Goal: Task Accomplishment & Management: Manage account settings

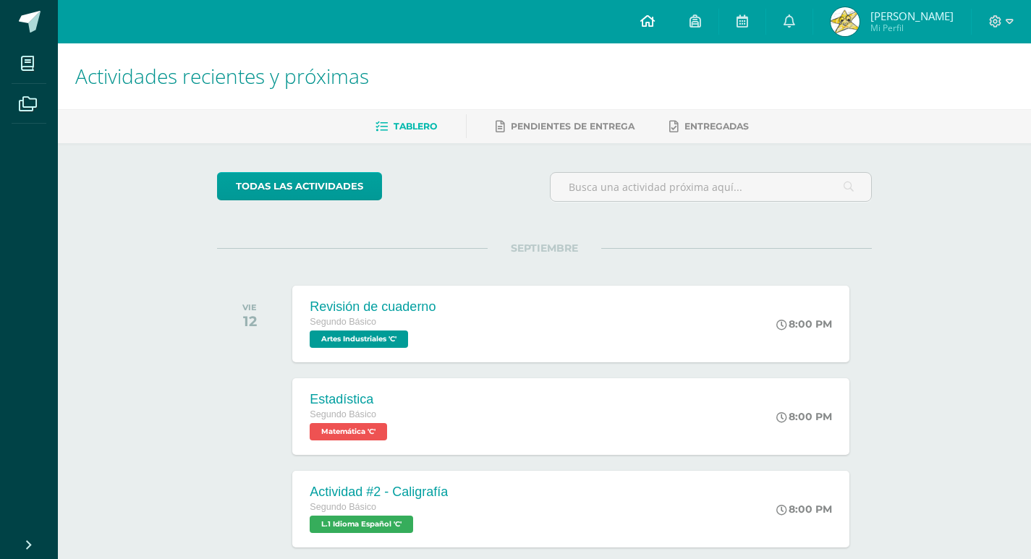
click at [654, 17] on icon at bounding box center [647, 20] width 14 height 13
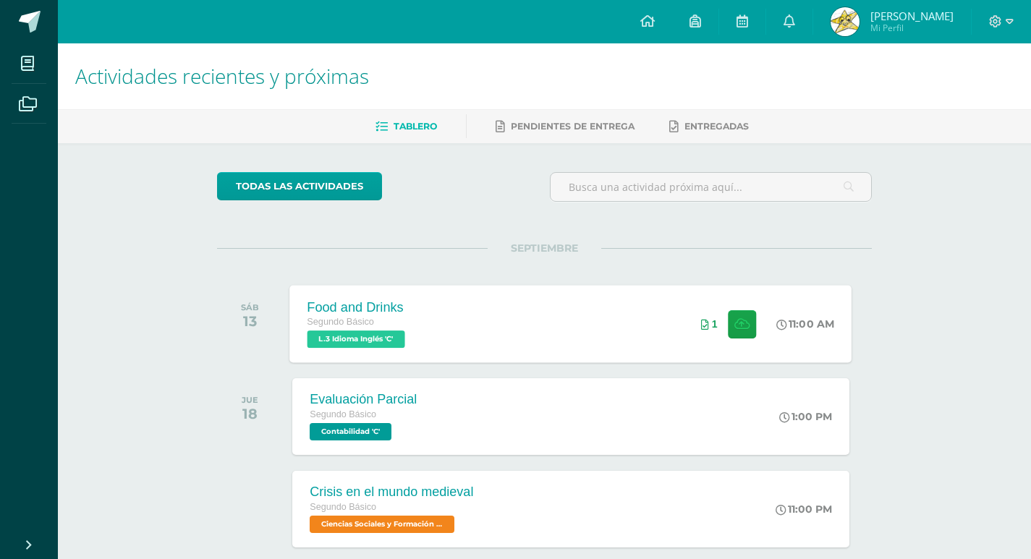
click at [466, 320] on div "Food and Drinks Segundo Básico L.3 Idioma Inglés 'C' 11:00 AM 1 Food and Drinks…" at bounding box center [571, 323] width 562 height 77
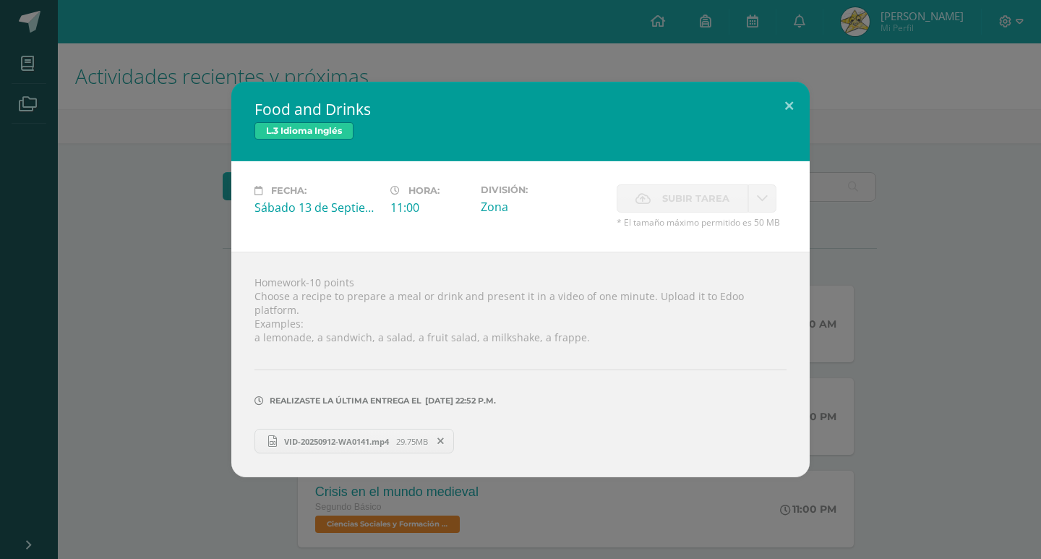
click at [840, 331] on div "Food and Drinks L.3 Idioma Inglés Fecha: [DATE] Hora: 11:00 División: Subir tar…" at bounding box center [521, 280] width 1030 height 396
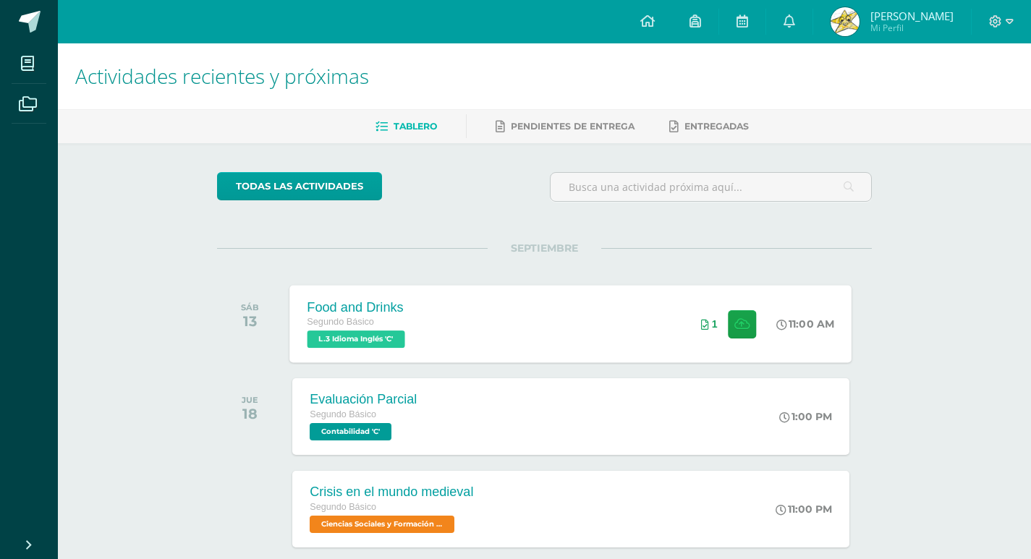
click at [618, 307] on div "Food and Drinks Segundo Básico L.3 Idioma Inglés 'C' 11:00 AM 1 Food and Drinks…" at bounding box center [571, 323] width 562 height 77
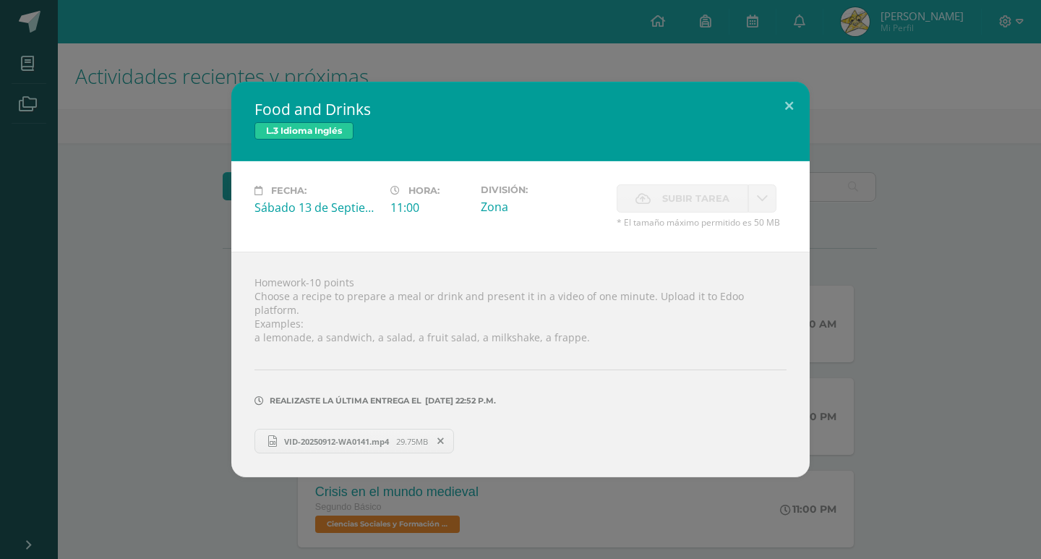
click at [613, 503] on div "Food and Drinks L.3 Idioma Inglés Fecha: [DATE] Hora: 11:00 División: Subir tar…" at bounding box center [520, 279] width 1041 height 559
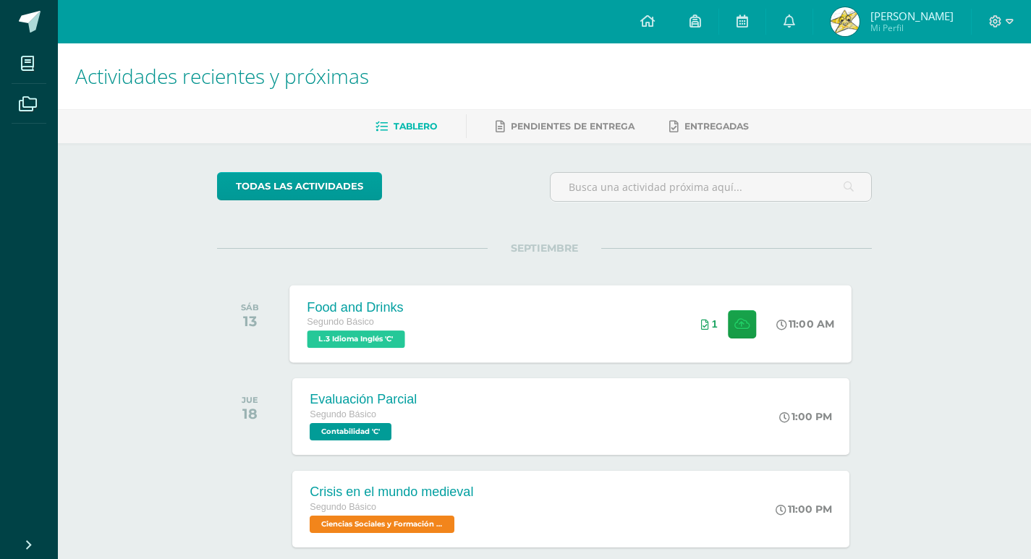
click at [591, 311] on div "Food and Drinks Segundo Básico L.3 Idioma Inglés 'C' 11:00 AM 1 Food and Drinks…" at bounding box center [571, 323] width 562 height 77
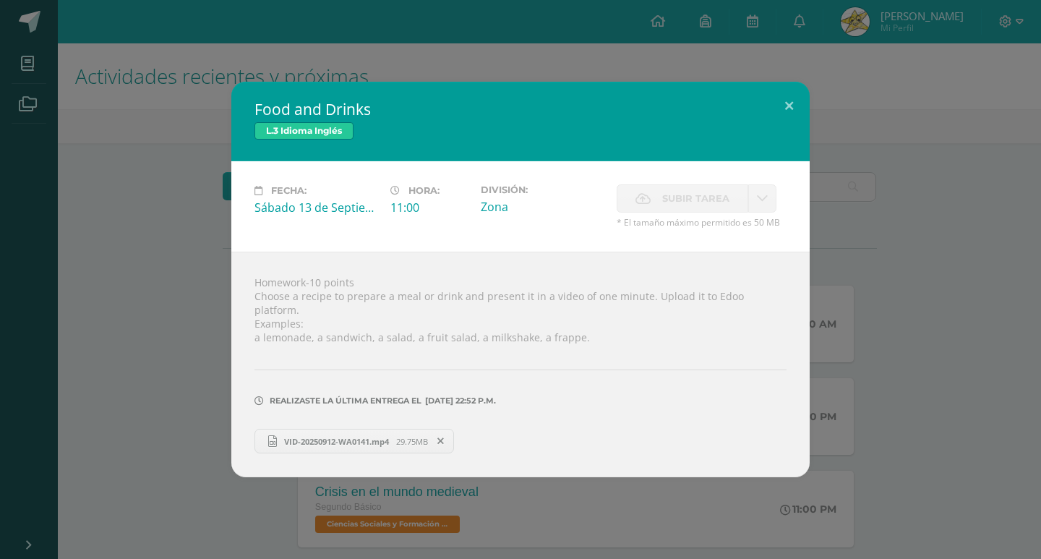
click at [346, 436] on span "VID-20250912-WA0141.mp4" at bounding box center [336, 441] width 119 height 11
click at [205, 257] on div "Food and Drinks L.3 Idioma Inglés Fecha: Sábado 13 de Septiembre Hora: 11:00 Di…" at bounding box center [521, 280] width 1030 height 396
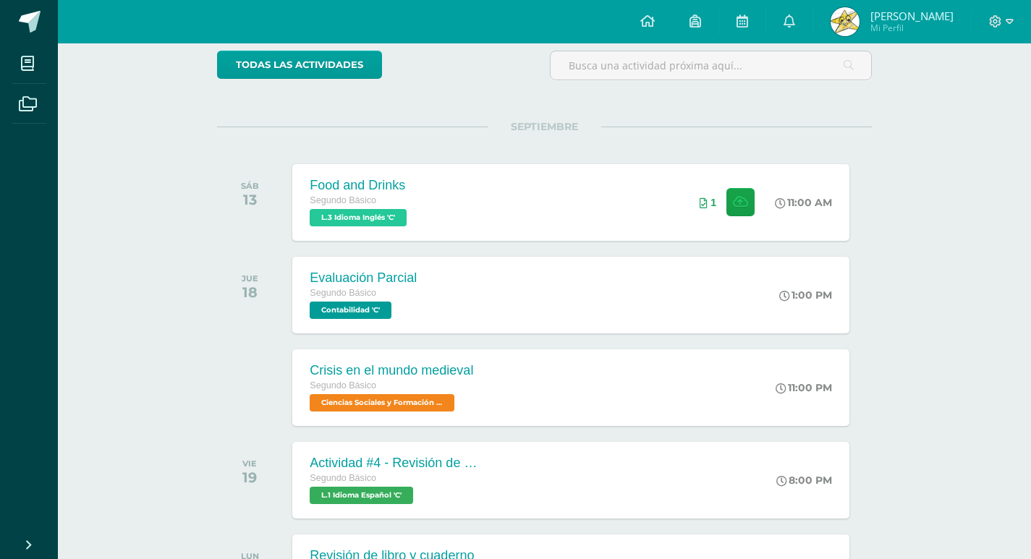
scroll to position [145, 0]
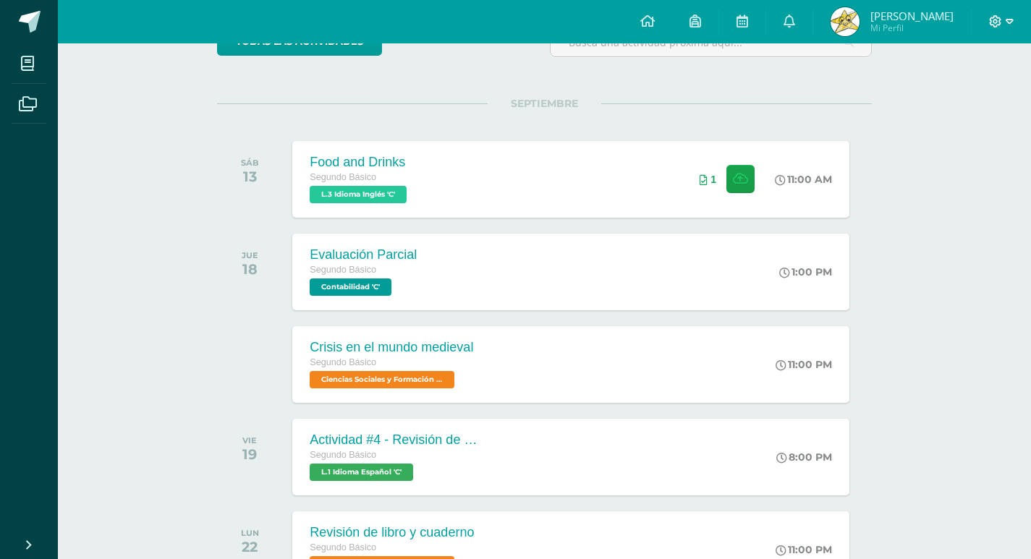
click at [991, 27] on icon at bounding box center [995, 21] width 13 height 13
click at [936, 99] on span "Cerrar sesión" at bounding box center [963, 99] width 65 height 14
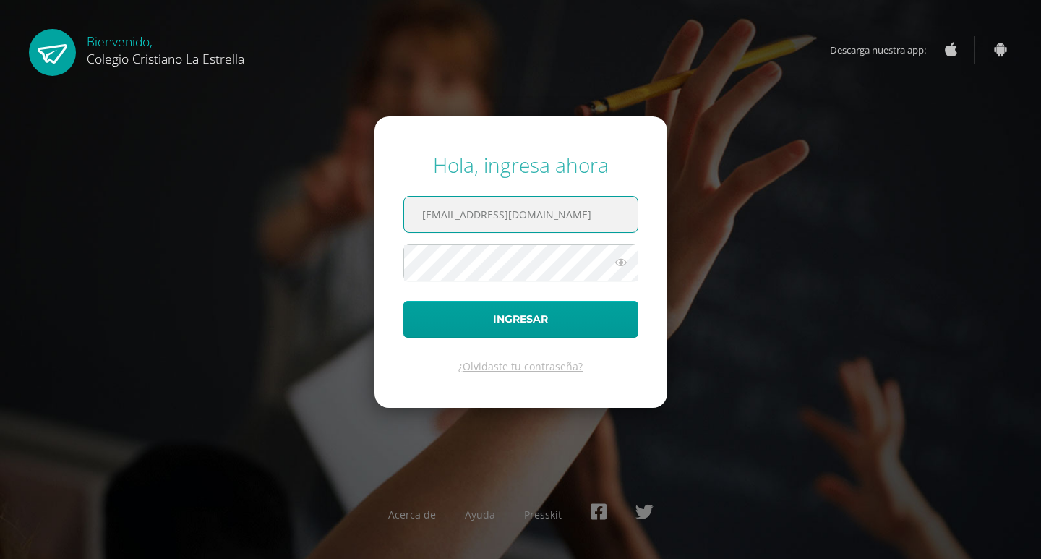
click at [525, 220] on input "630@laestrella.edu.gt" at bounding box center [521, 214] width 234 height 35
click at [523, 211] on input "630@laestrella.edu.gt" at bounding box center [521, 214] width 234 height 35
type input "622@laestrella.edu.gt"
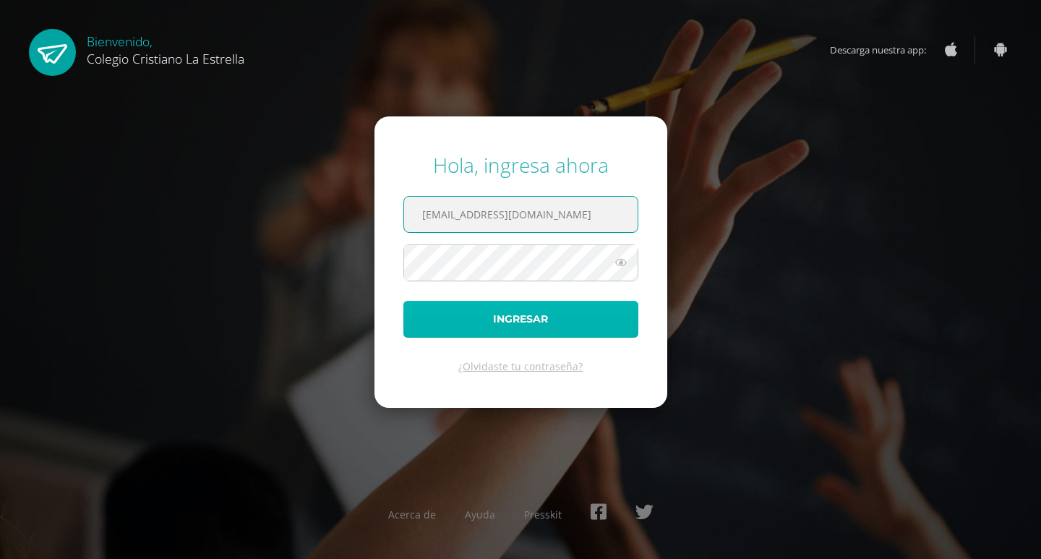
click at [520, 315] on button "Ingresar" at bounding box center [521, 319] width 235 height 37
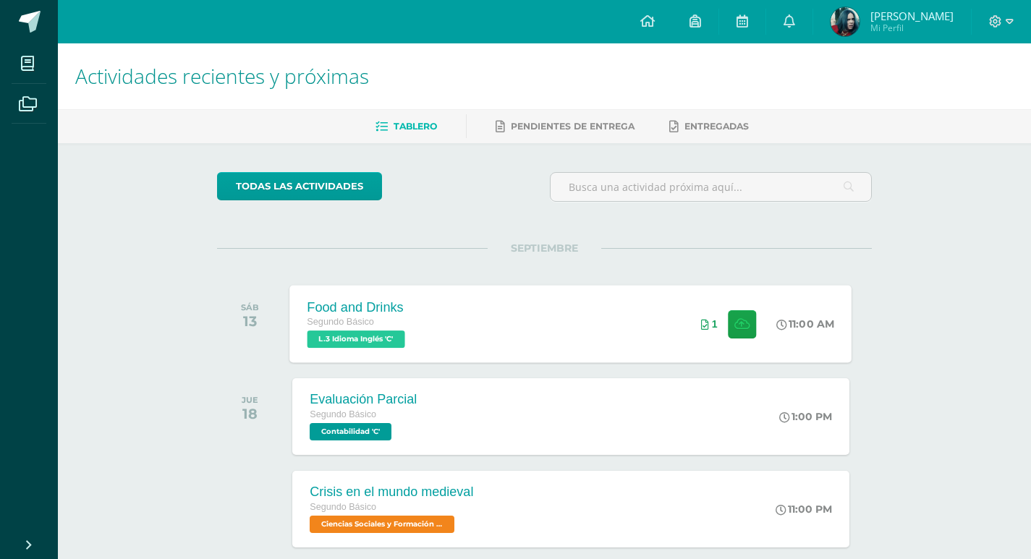
click at [534, 301] on div "Food and Drinks Segundo Básico L.3 Idioma Inglés 'C' 11:00 AM 1 Food and Drinks…" at bounding box center [571, 323] width 562 height 77
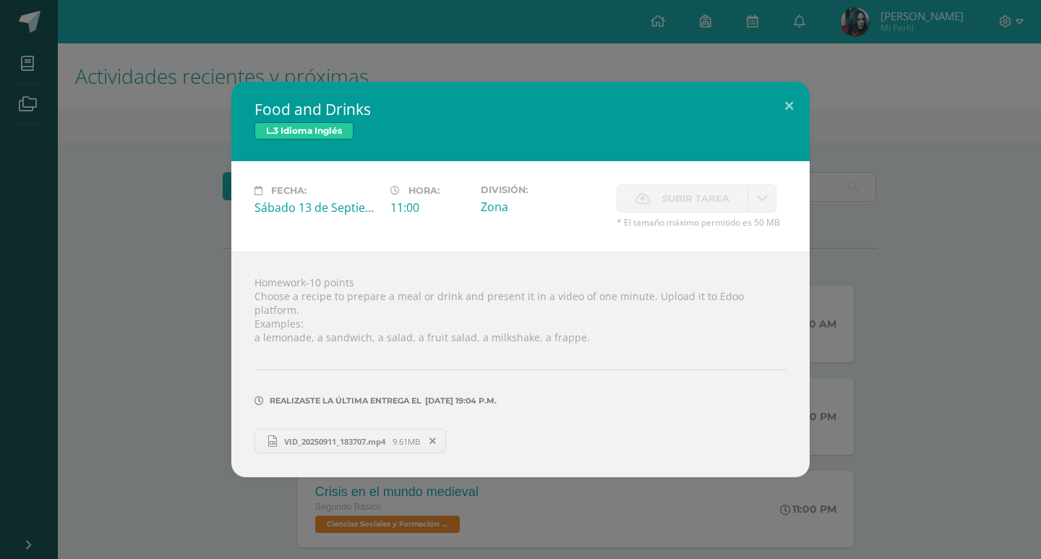
click at [364, 436] on span "VID_20250911_183707.mp4" at bounding box center [335, 441] width 116 height 11
click at [918, 69] on div "Food and Drinks L.3 Idioma Inglés Fecha: [DATE] Hora: 11:00 División: Subir tar…" at bounding box center [520, 279] width 1041 height 559
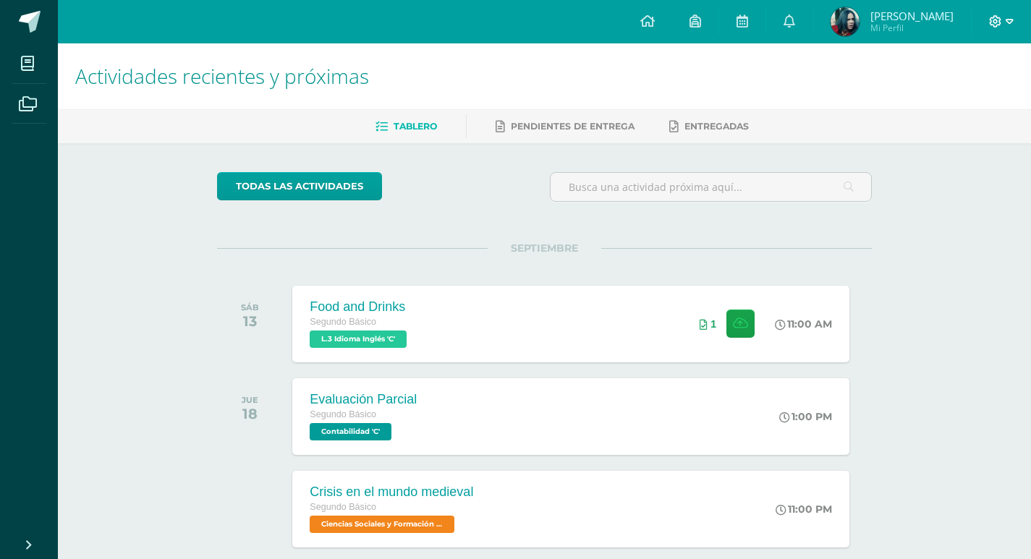
click at [1000, 28] on span at bounding box center [1001, 22] width 25 height 16
click at [939, 95] on span "Cerrar sesión" at bounding box center [963, 99] width 65 height 14
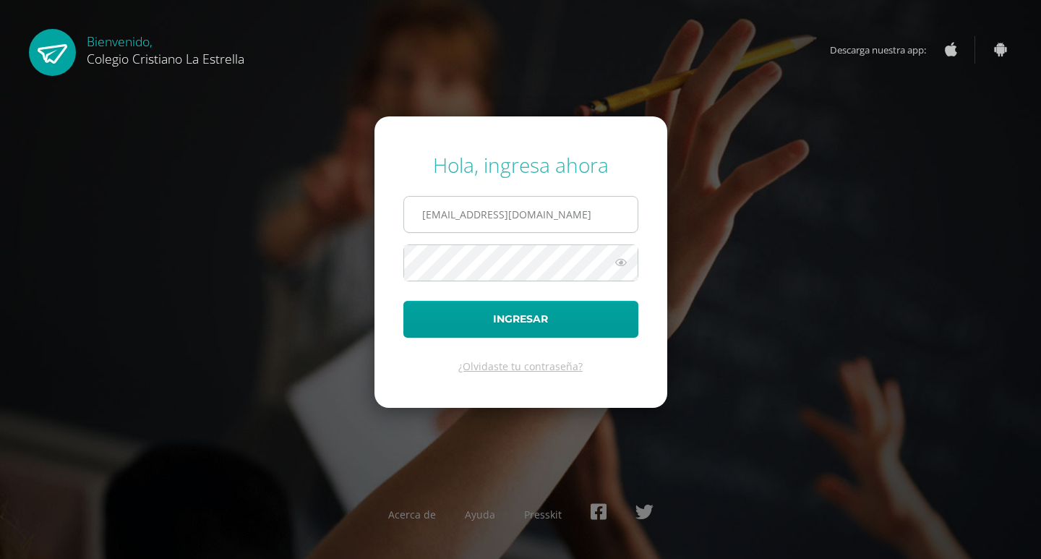
click at [532, 210] on input "622@laestrella.edu.gt" at bounding box center [521, 214] width 234 height 35
type input "630@laestrella.edu.gt"
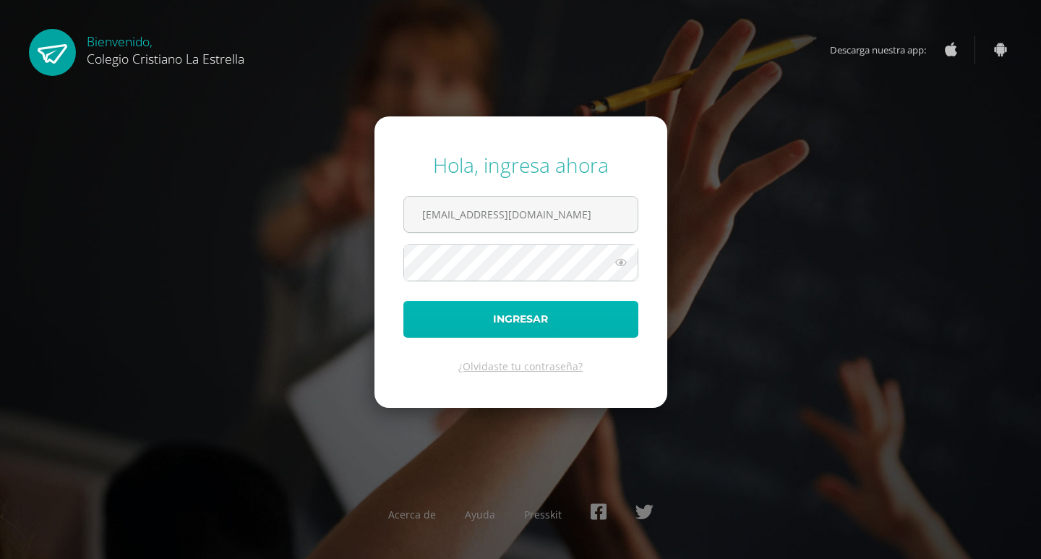
click at [547, 333] on button "Ingresar" at bounding box center [521, 319] width 235 height 37
